Goal: Navigation & Orientation: Find specific page/section

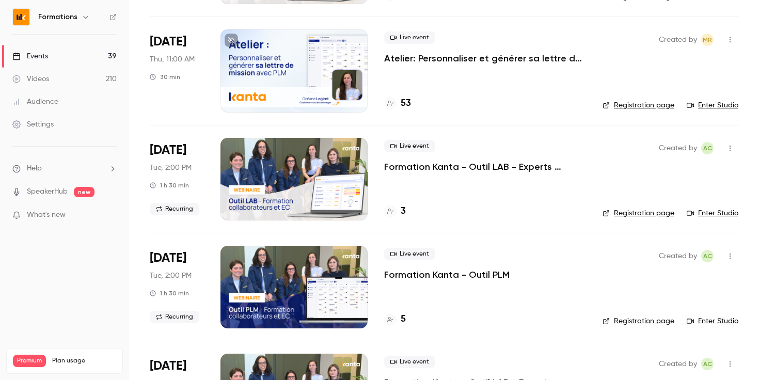
scroll to position [168, 0]
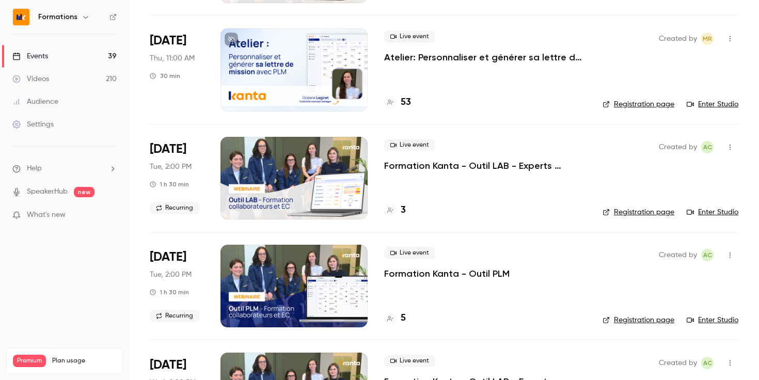
click at [632, 211] on link "Registration page" at bounding box center [638, 212] width 72 height 10
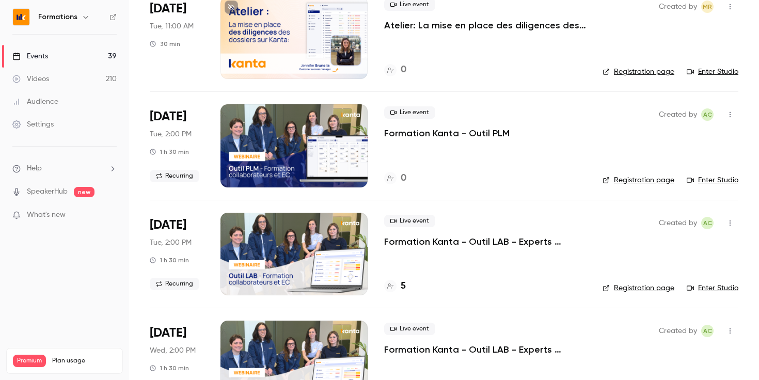
scroll to position [770, 0]
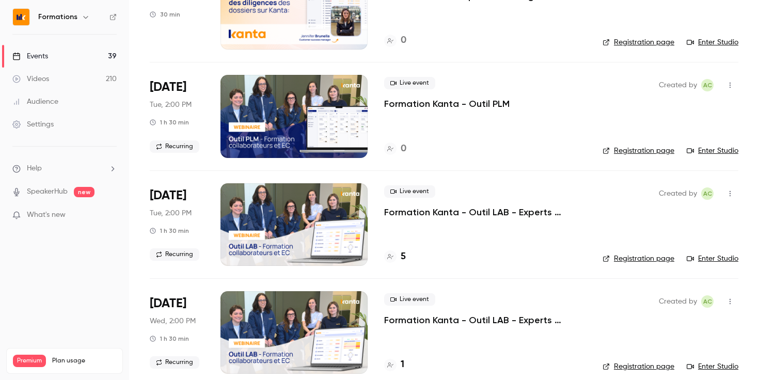
click at [613, 147] on link "Registration page" at bounding box center [638, 151] width 72 height 10
